Goal: Check status: Check status

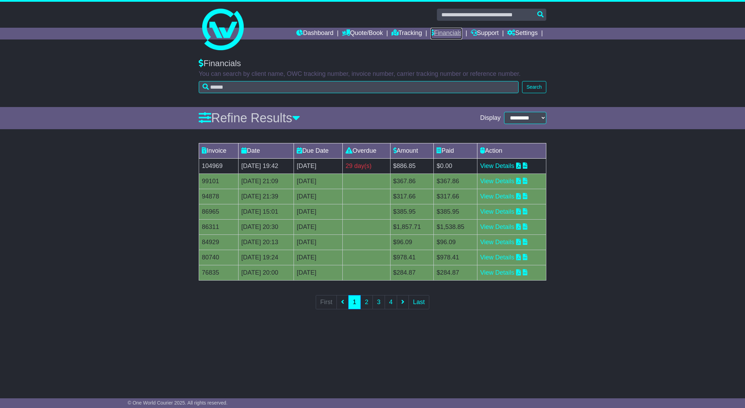
click at [451, 33] on link "Financials" at bounding box center [445, 34] width 31 height 12
click at [299, 32] on link "Dashboard" at bounding box center [314, 34] width 37 height 12
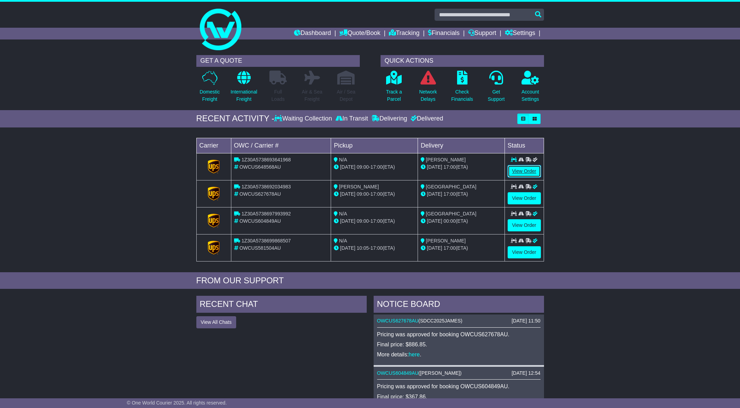
click at [521, 170] on link "View Order" at bounding box center [523, 171] width 33 height 12
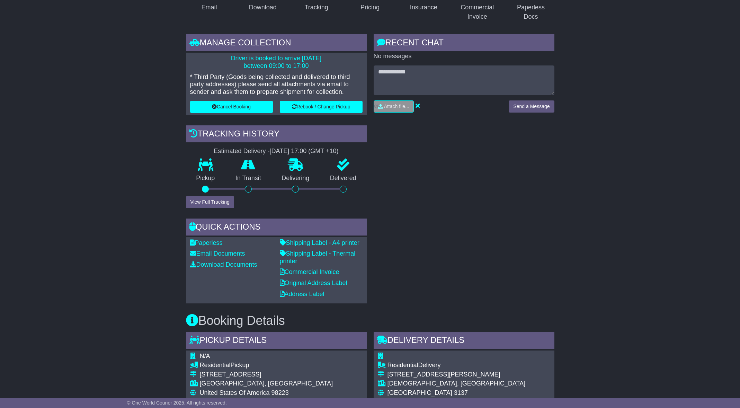
scroll to position [138, 0]
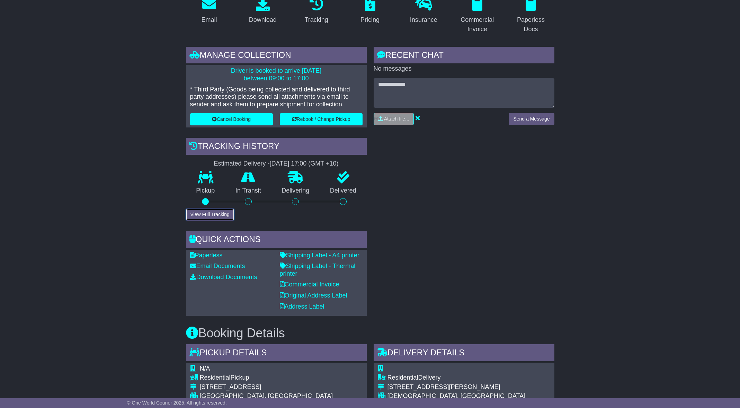
click at [218, 215] on button "View Full Tracking" at bounding box center [210, 214] width 48 height 12
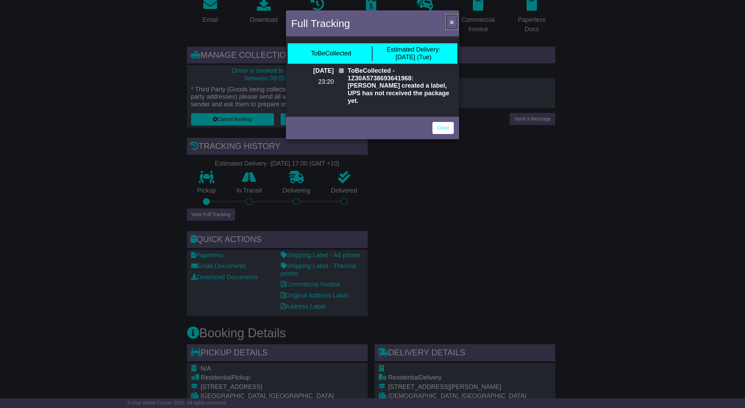
click at [450, 23] on span "×" at bounding box center [452, 22] width 4 height 8
